Goal: Use online tool/utility: Utilize a website feature to perform a specific function

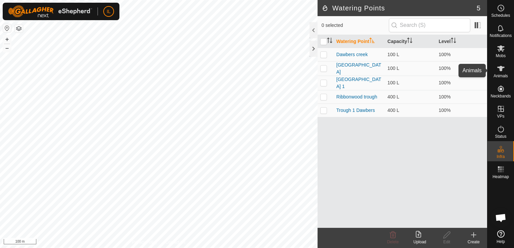
click at [501, 72] on icon at bounding box center [501, 69] width 8 height 8
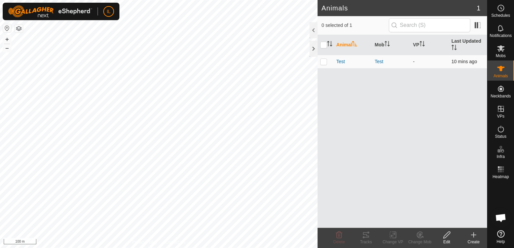
click at [325, 62] on p-checkbox at bounding box center [323, 61] width 7 height 5
checkbox input "true"
click at [501, 170] on rect at bounding box center [501, 169] width 2 height 2
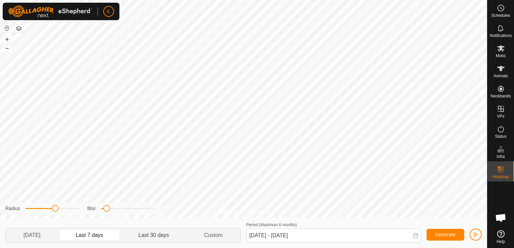
click at [156, 235] on p-togglebutton "Last 30 days" at bounding box center [154, 235] width 66 height 14
click at [445, 234] on span "Generate" at bounding box center [445, 234] width 21 height 5
click at [38, 235] on p-togglebutton "[DATE]" at bounding box center [32, 235] width 52 height 14
type input "[DATE] - [DATE]"
click at [443, 235] on span "Generate" at bounding box center [445, 234] width 21 height 5
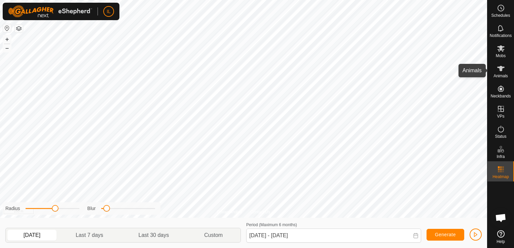
click at [501, 71] on icon at bounding box center [501, 69] width 8 height 8
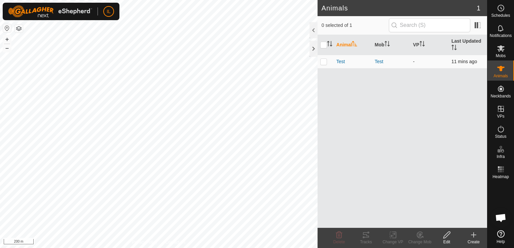
click at [323, 59] on p-checkbox at bounding box center [323, 61] width 7 height 5
checkbox input "true"
click at [366, 238] on icon at bounding box center [366, 235] width 8 height 8
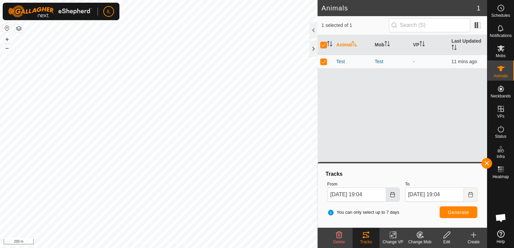
click at [391, 196] on icon "Choose Date" at bounding box center [392, 194] width 5 height 5
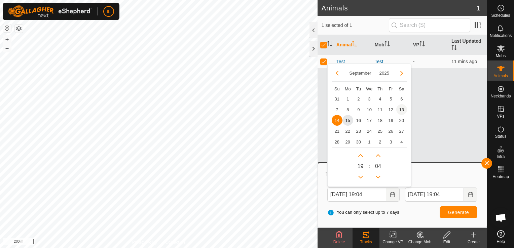
click at [400, 110] on span "13" at bounding box center [401, 109] width 11 height 11
type input "[DATE] 19:04"
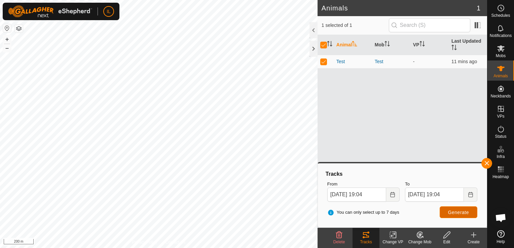
click at [462, 212] on span "Generate" at bounding box center [458, 212] width 21 height 5
click at [501, 171] on rect at bounding box center [501, 172] width 2 height 2
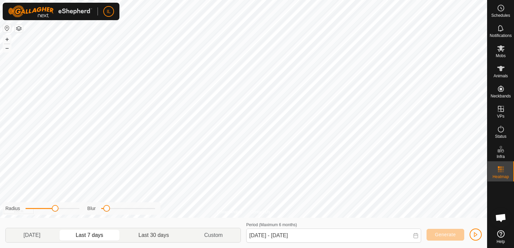
click at [157, 234] on p-togglebutton "Last 30 days" at bounding box center [154, 235] width 66 height 14
type input "[DATE] - [DATE]"
drag, startPoint x: 107, startPoint y: 211, endPoint x: 100, endPoint y: 211, distance: 7.7
click at [100, 211] on span at bounding box center [101, 208] width 7 height 7
drag, startPoint x: 100, startPoint y: 209, endPoint x: 157, endPoint y: 213, distance: 57.0
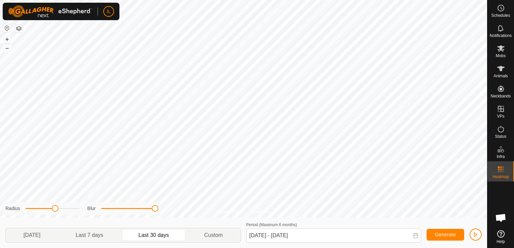
click at [157, 213] on div "Radius Blur" at bounding box center [82, 208] width 158 height 12
click at [445, 236] on span "Generate" at bounding box center [445, 234] width 21 height 5
drag, startPoint x: 153, startPoint y: 209, endPoint x: 91, endPoint y: 206, distance: 61.9
click at [91, 206] on div "Blur" at bounding box center [121, 208] width 68 height 7
click at [452, 233] on span "Generate" at bounding box center [445, 234] width 21 height 5
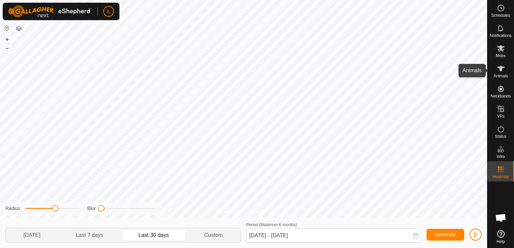
click at [500, 70] on icon at bounding box center [500, 68] width 7 height 5
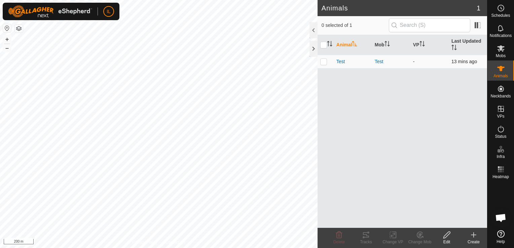
click at [324, 60] on p-checkbox at bounding box center [323, 61] width 7 height 5
checkbox input "true"
click at [498, 170] on icon at bounding box center [501, 169] width 8 height 8
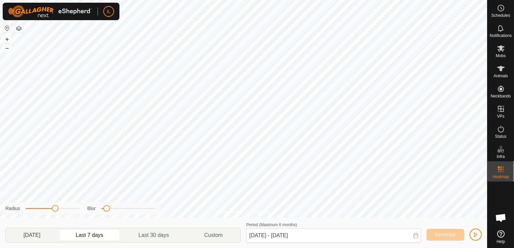
click at [38, 235] on p-togglebutton "[DATE]" at bounding box center [32, 235] width 52 height 14
type input "[DATE] - [DATE]"
